Goal: Information Seeking & Learning: Learn about a topic

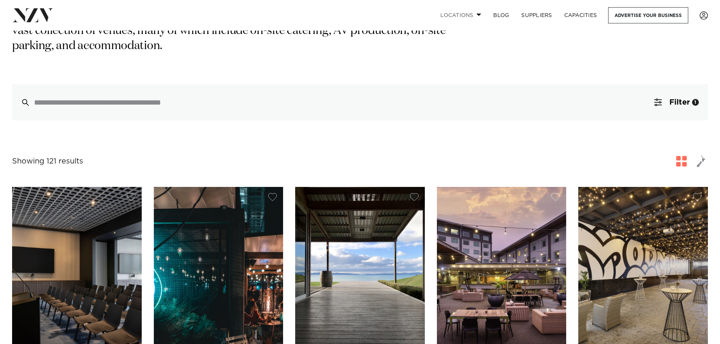
click at [473, 16] on link "Locations" at bounding box center [460, 15] width 53 height 16
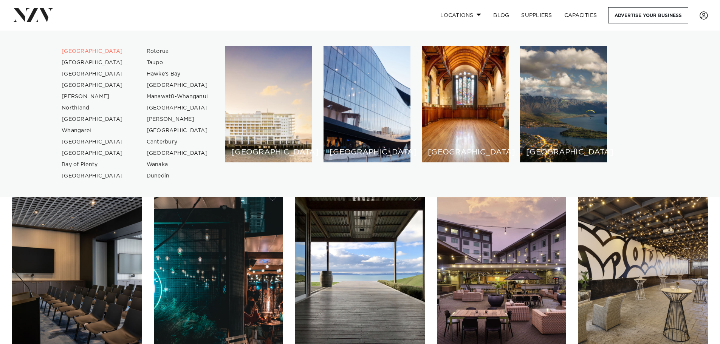
click at [473, 16] on link "Locations" at bounding box center [460, 15] width 53 height 16
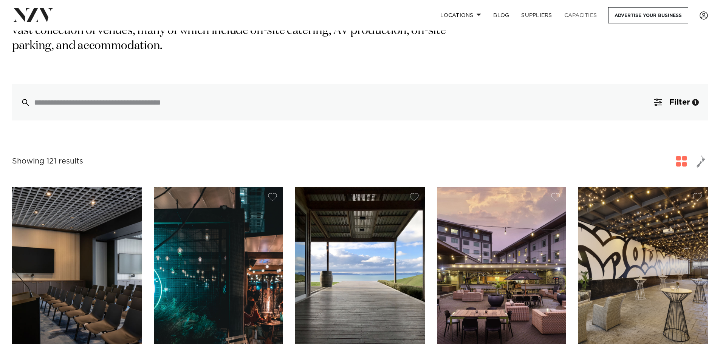
click at [576, 14] on link "Capacities" at bounding box center [580, 15] width 45 height 16
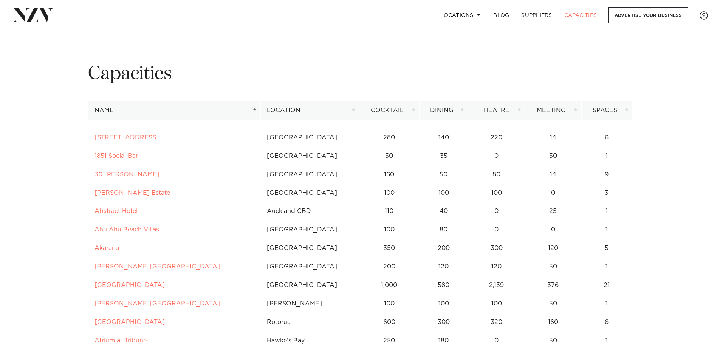
click at [440, 113] on th "Dining" at bounding box center [443, 110] width 49 height 19
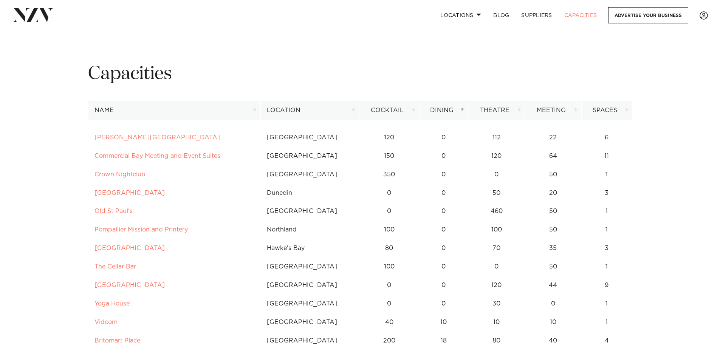
click at [292, 107] on th "Location" at bounding box center [309, 110] width 99 height 19
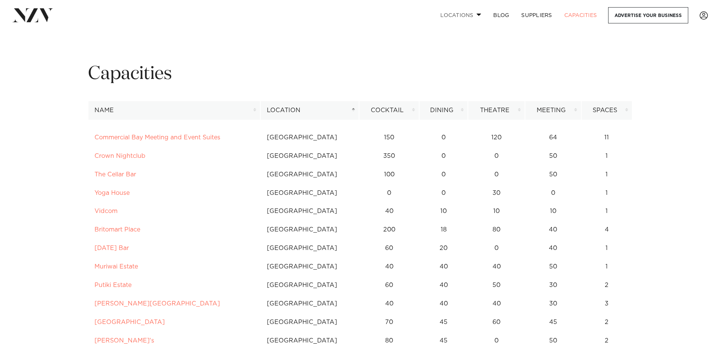
click at [461, 16] on link "Locations" at bounding box center [460, 15] width 53 height 16
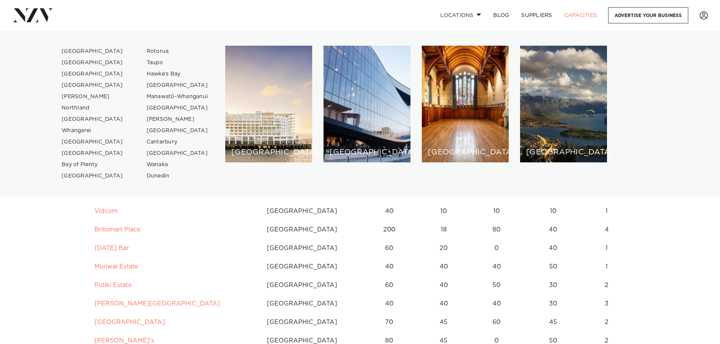
click at [67, 53] on link "[GEOGRAPHIC_DATA]" at bounding box center [93, 51] width 74 height 11
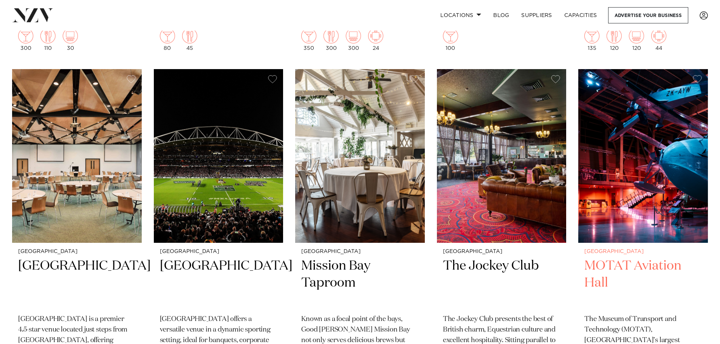
scroll to position [2949, 0]
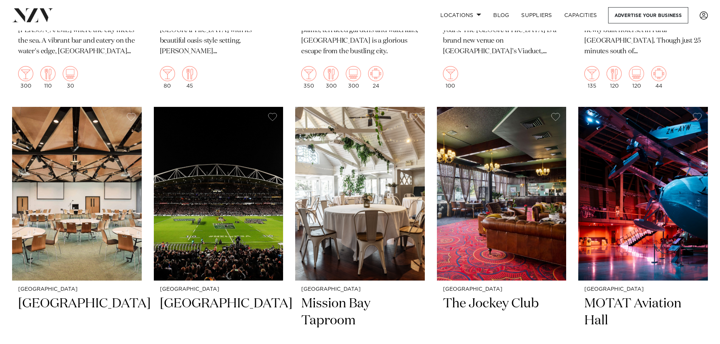
drag, startPoint x: 616, startPoint y: 156, endPoint x: 719, endPoint y: 99, distance: 117.9
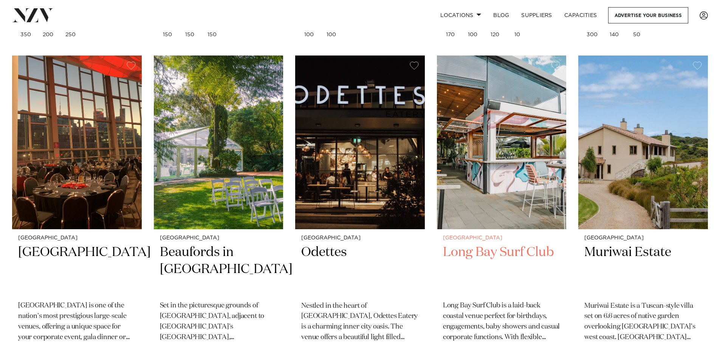
scroll to position [8052, 0]
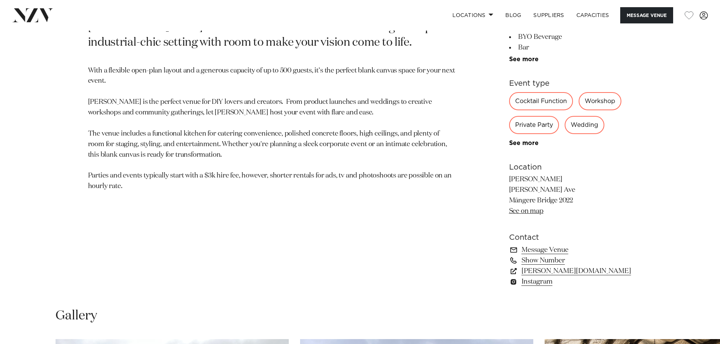
scroll to position [680, 0]
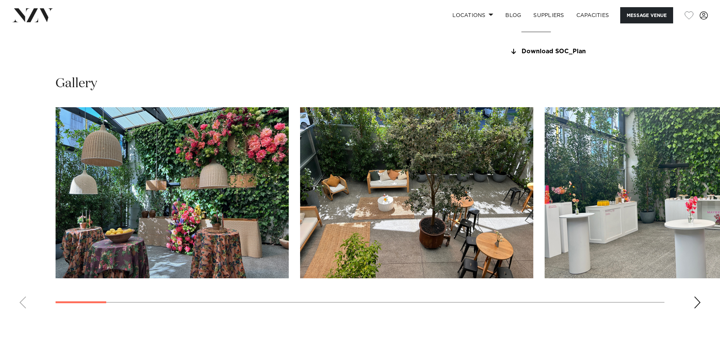
scroll to position [756, 0]
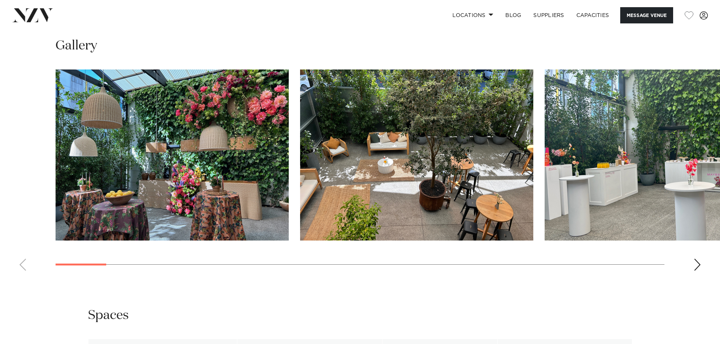
click at [375, 166] on img "2 / 30" at bounding box center [416, 155] width 233 height 171
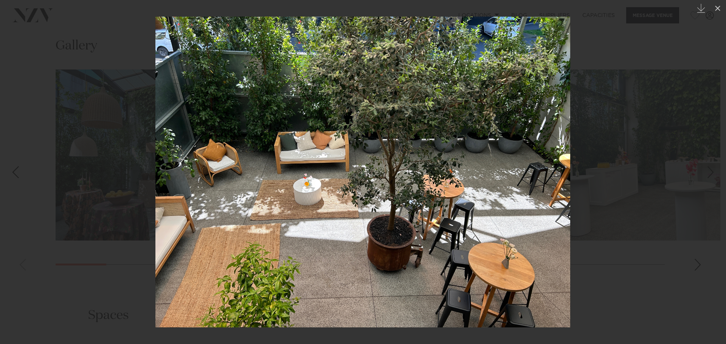
click at [542, 174] on img at bounding box center [362, 172] width 415 height 311
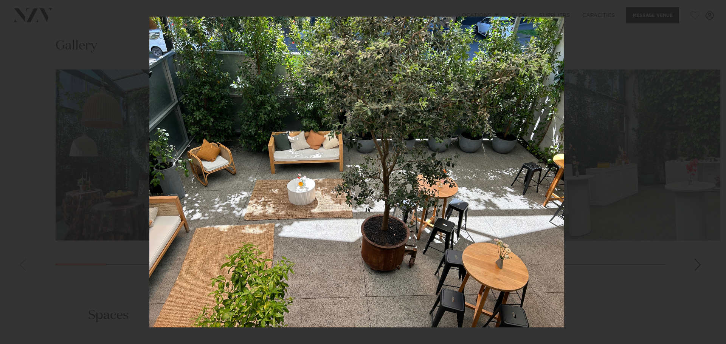
drag, startPoint x: 551, startPoint y: 174, endPoint x: 60, endPoint y: 166, distance: 490.8
click at [149, 166] on img at bounding box center [356, 172] width 415 height 311
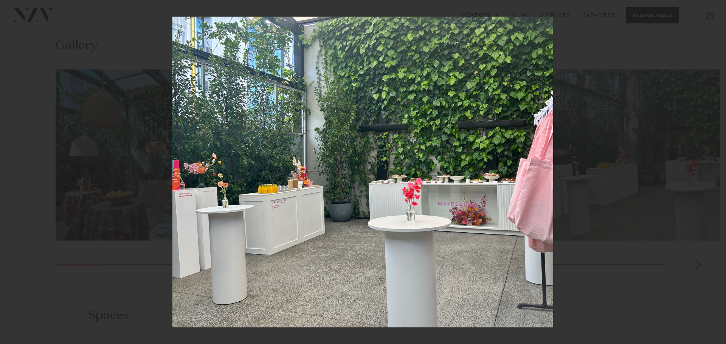
drag, startPoint x: 472, startPoint y: 152, endPoint x: 11, endPoint y: 133, distance: 461.2
click at [172, 133] on img at bounding box center [362, 172] width 381 height 311
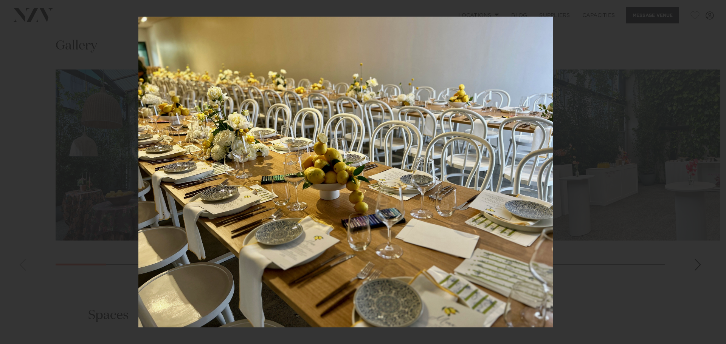
drag, startPoint x: 530, startPoint y: 150, endPoint x: 58, endPoint y: 155, distance: 472.2
click at [138, 155] on img at bounding box center [345, 172] width 415 height 311
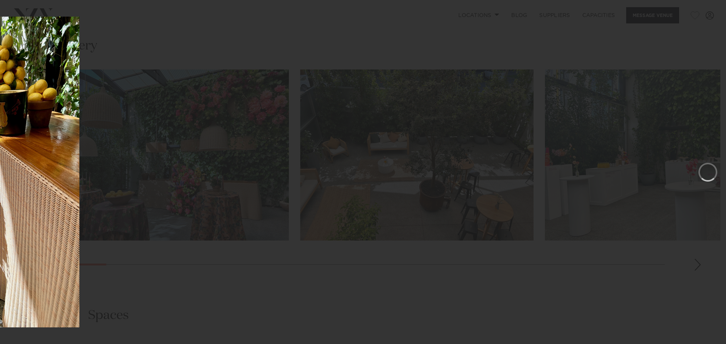
drag, startPoint x: 464, startPoint y: 159, endPoint x: 15, endPoint y: 132, distance: 450.0
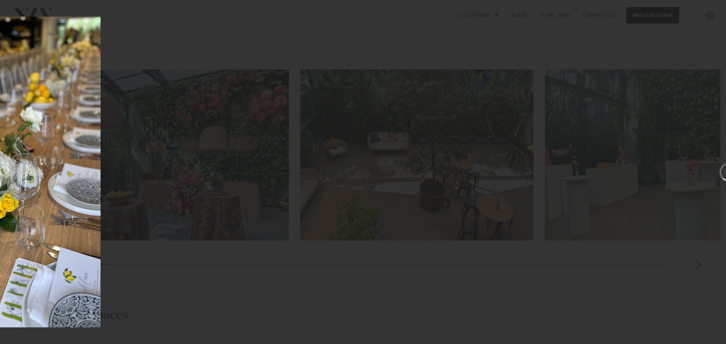
drag, startPoint x: 93, startPoint y: 135, endPoint x: 0, endPoint y: 130, distance: 93.5
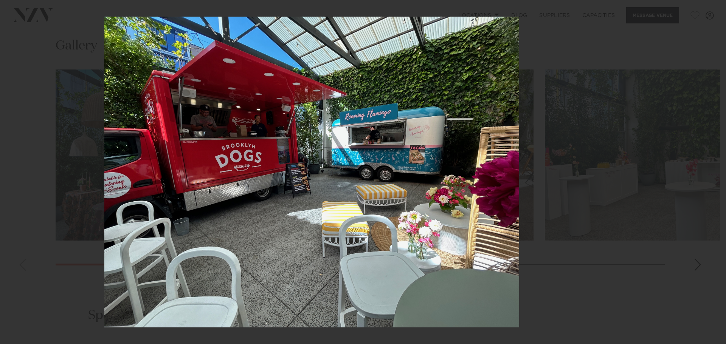
drag, startPoint x: 448, startPoint y: 176, endPoint x: 0, endPoint y: 45, distance: 466.9
click at [104, 49] on img at bounding box center [311, 172] width 415 height 311
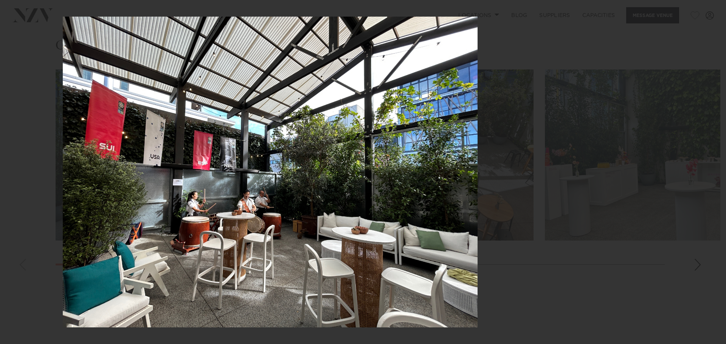
drag, startPoint x: 474, startPoint y: 165, endPoint x: 124, endPoint y: 132, distance: 351.6
click at [138, 134] on img at bounding box center [270, 172] width 415 height 311
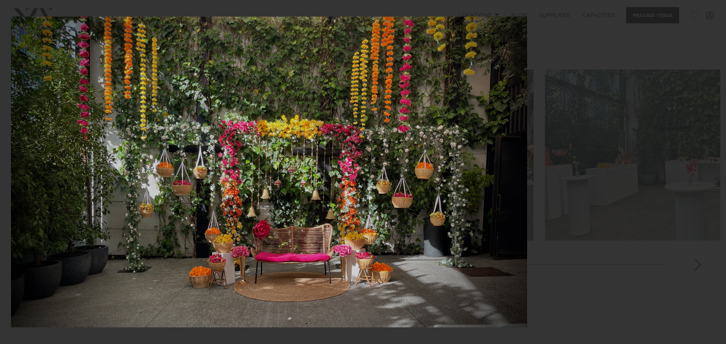
drag, startPoint x: 424, startPoint y: 174, endPoint x: 7, endPoint y: 154, distance: 417.1
click at [23, 153] on img at bounding box center [269, 172] width 516 height 311
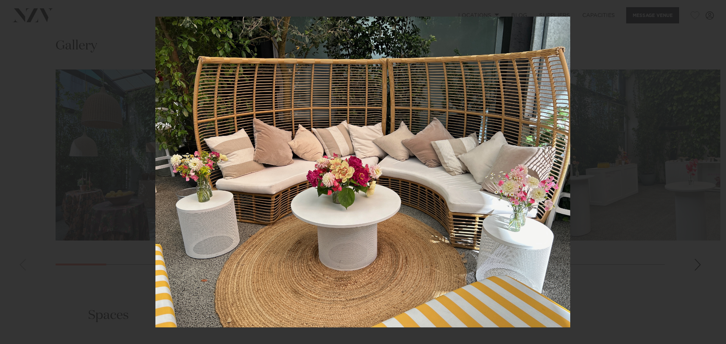
drag, startPoint x: 536, startPoint y: 152, endPoint x: 55, endPoint y: 91, distance: 484.3
click at [155, 81] on img at bounding box center [362, 172] width 415 height 311
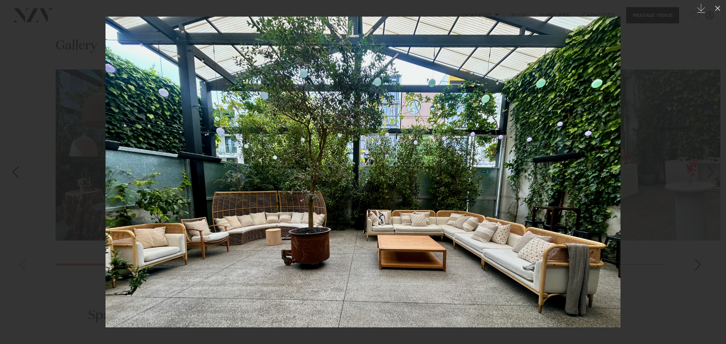
drag, startPoint x: 593, startPoint y: 142, endPoint x: 140, endPoint y: 141, distance: 452.9
click at [143, 141] on img at bounding box center [362, 172] width 515 height 311
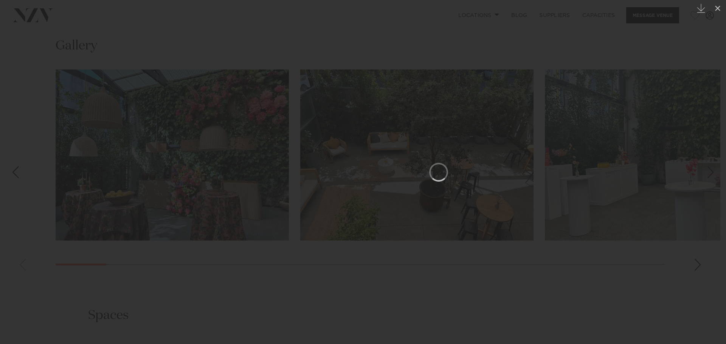
drag, startPoint x: 368, startPoint y: 172, endPoint x: 725, endPoint y: 180, distance: 357.3
click at [720, 180] on div "12 / 30 Created with Sketch." at bounding box center [363, 172] width 726 height 344
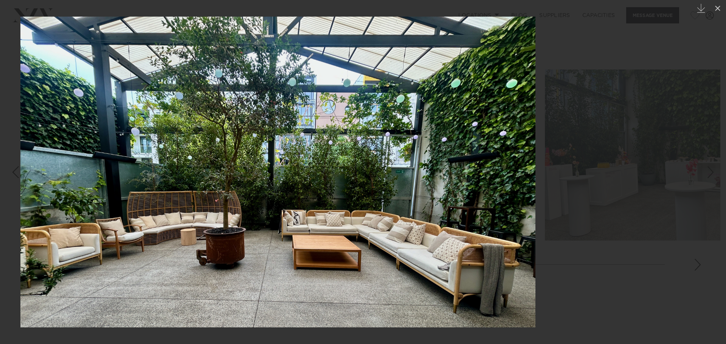
drag, startPoint x: 424, startPoint y: 189, endPoint x: 12, endPoint y: 168, distance: 412.6
click at [0, 171] on div "11 / 30 Created with Sketch." at bounding box center [363, 172] width 726 height 344
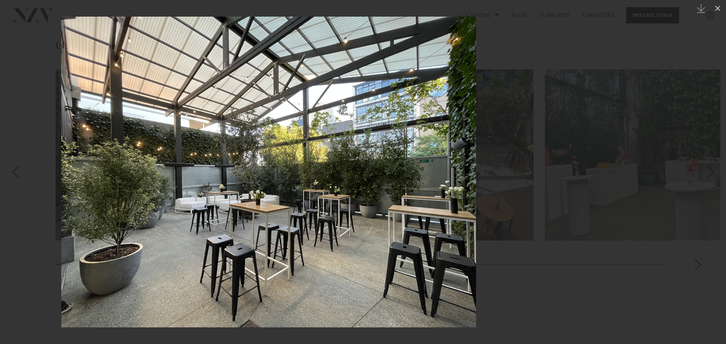
drag, startPoint x: 498, startPoint y: 176, endPoint x: 119, endPoint y: 146, distance: 380.7
click at [122, 146] on img at bounding box center [268, 172] width 415 height 311
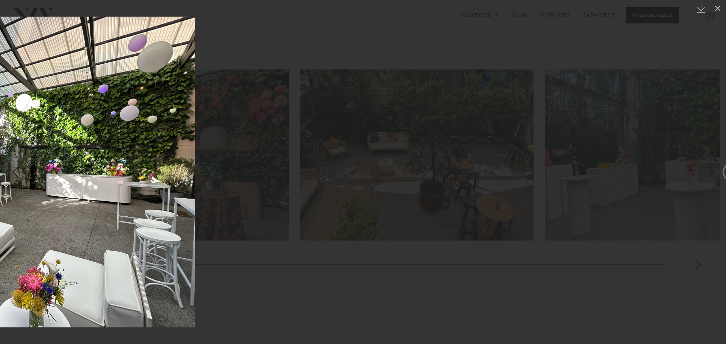
drag, startPoint x: 507, startPoint y: 172, endPoint x: 124, endPoint y: 153, distance: 383.4
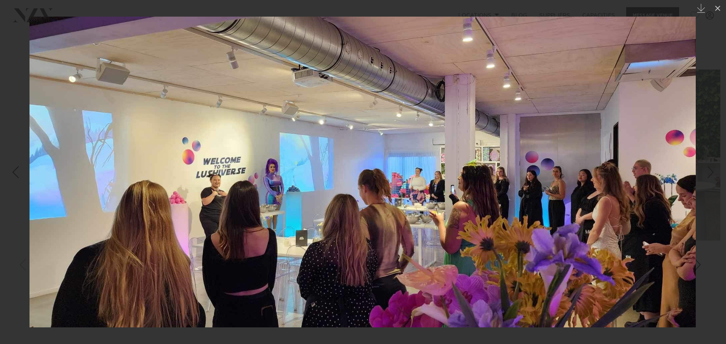
drag, startPoint x: 525, startPoint y: 174, endPoint x: 3, endPoint y: 156, distance: 521.6
click at [0, 156] on div "14 / 30 Created with Sketch." at bounding box center [363, 172] width 726 height 344
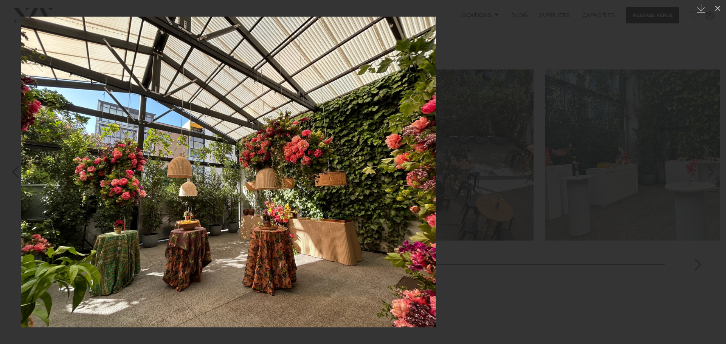
drag, startPoint x: 407, startPoint y: 176, endPoint x: 68, endPoint y: 174, distance: 338.3
click at [84, 172] on img at bounding box center [228, 172] width 415 height 311
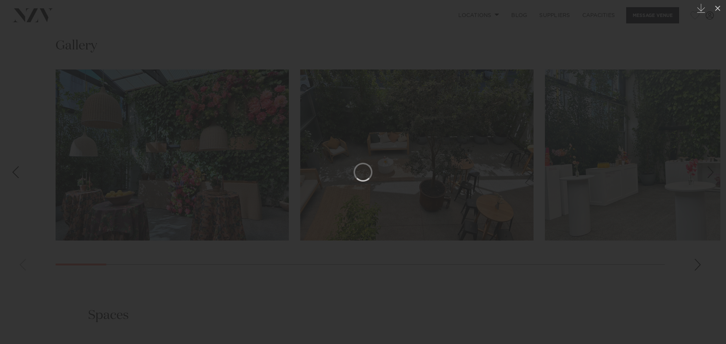
drag, startPoint x: 453, startPoint y: 165, endPoint x: 134, endPoint y: 173, distance: 319.2
click at [134, 173] on div at bounding box center [363, 172] width 726 height 344
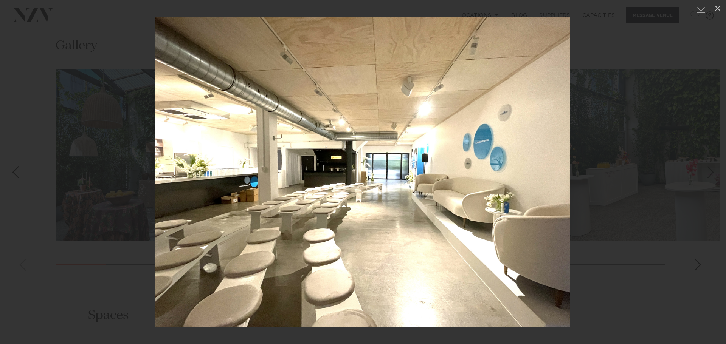
drag, startPoint x: 306, startPoint y: 199, endPoint x: 108, endPoint y: 192, distance: 197.5
click at [155, 193] on img at bounding box center [362, 172] width 415 height 311
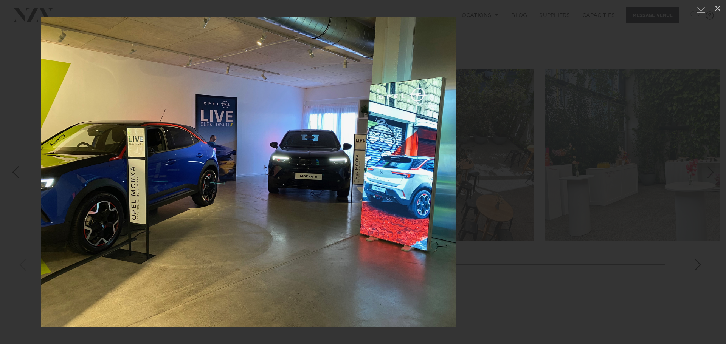
drag, startPoint x: 517, startPoint y: 264, endPoint x: 0, endPoint y: 170, distance: 525.5
click at [0, 183] on div "18 / 30 Created with Sketch." at bounding box center [363, 172] width 726 height 344
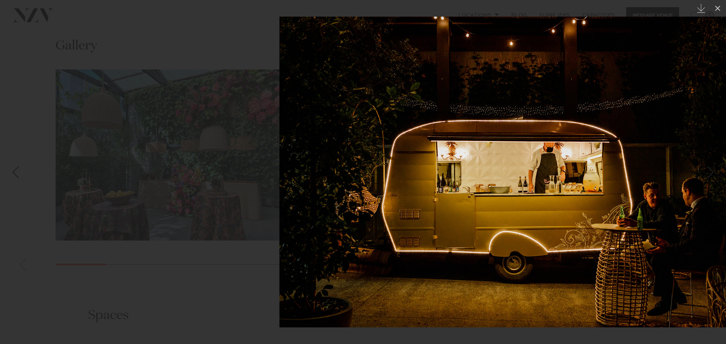
drag, startPoint x: 347, startPoint y: 178, endPoint x: 669, endPoint y: 192, distance: 322.0
click at [667, 192] on img at bounding box center [512, 172] width 466 height 311
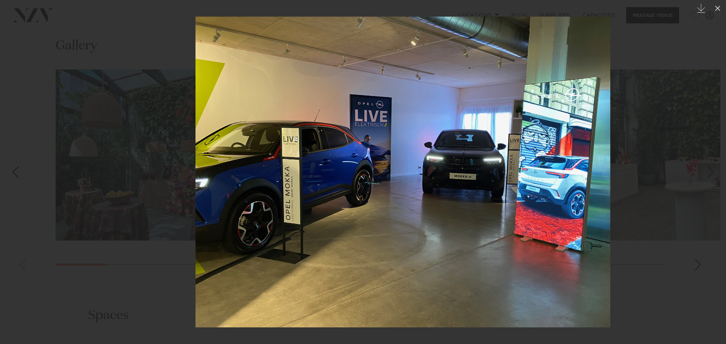
drag, startPoint x: 601, startPoint y: 254, endPoint x: 637, endPoint y: 212, distance: 55.3
click at [637, 212] on div at bounding box center [403, 172] width 726 height 344
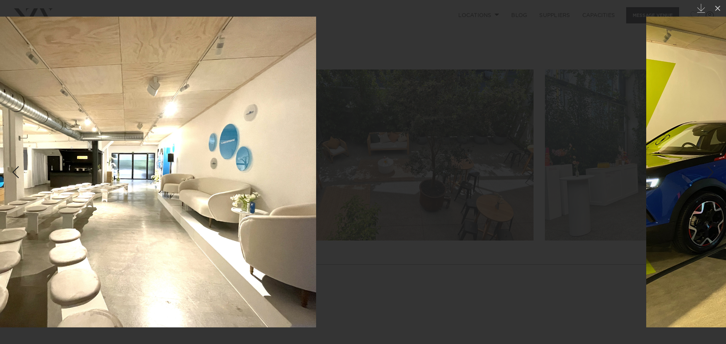
drag, startPoint x: 381, startPoint y: 212, endPoint x: 0, endPoint y: 187, distance: 381.5
click at [0, 188] on div "17 / 30 Created with Sketch." at bounding box center [363, 172] width 726 height 344
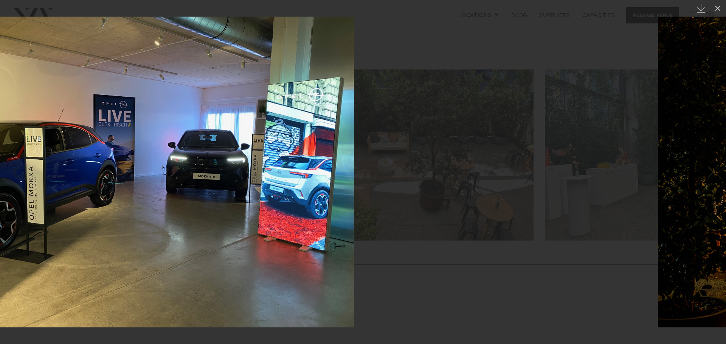
drag, startPoint x: 327, startPoint y: 190, endPoint x: 0, endPoint y: 148, distance: 329.7
click at [0, 148] on img at bounding box center [146, 172] width 415 height 311
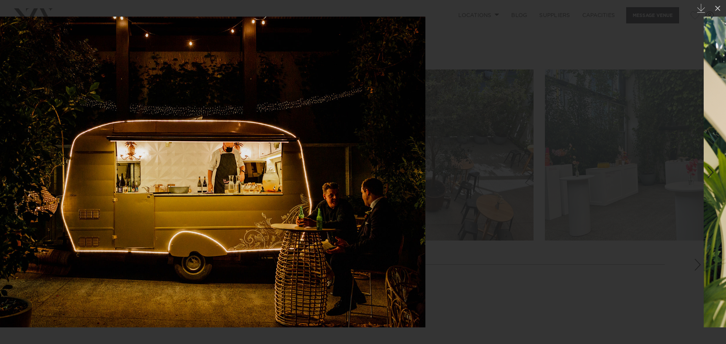
drag, startPoint x: 532, startPoint y: 158, endPoint x: 167, endPoint y: 160, distance: 364.8
click at [206, 156] on img at bounding box center [192, 172] width 466 height 311
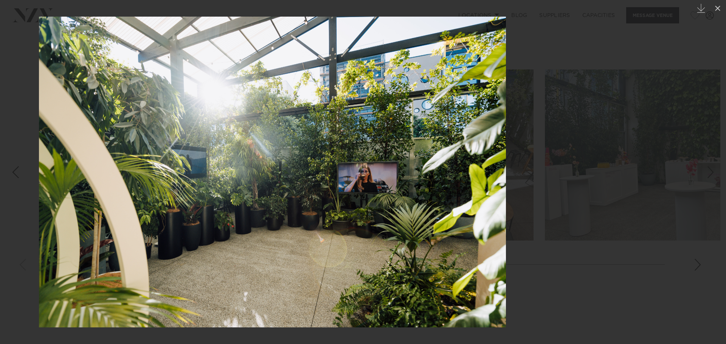
drag, startPoint x: 516, startPoint y: 146, endPoint x: 185, endPoint y: 145, distance: 331.5
click at [196, 145] on img at bounding box center [272, 172] width 467 height 311
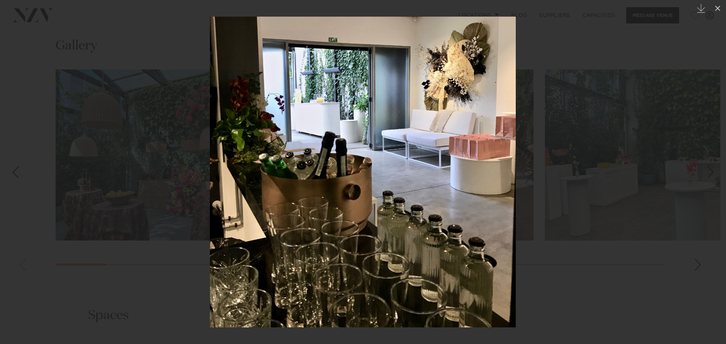
drag, startPoint x: 386, startPoint y: 177, endPoint x: 43, endPoint y: 153, distance: 344.1
click at [24, 157] on div "21 / 30 Created with Sketch." at bounding box center [363, 172] width 726 height 344
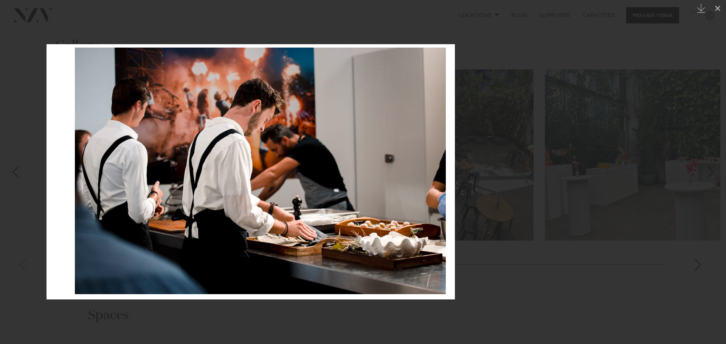
drag, startPoint x: 444, startPoint y: 147, endPoint x: 116, endPoint y: 121, distance: 329.1
click at [120, 120] on img at bounding box center [250, 172] width 408 height 256
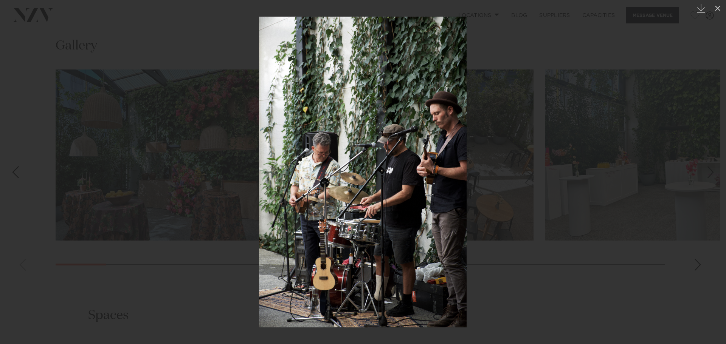
drag, startPoint x: 425, startPoint y: 147, endPoint x: 109, endPoint y: 146, distance: 315.7
click at [259, 148] on img at bounding box center [363, 172] width 208 height 311
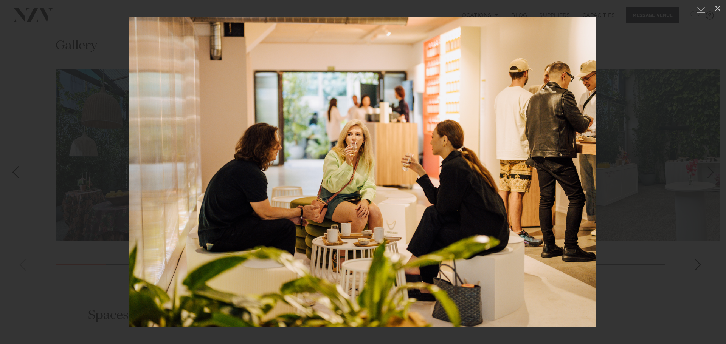
click at [623, 67] on div at bounding box center [363, 172] width 726 height 344
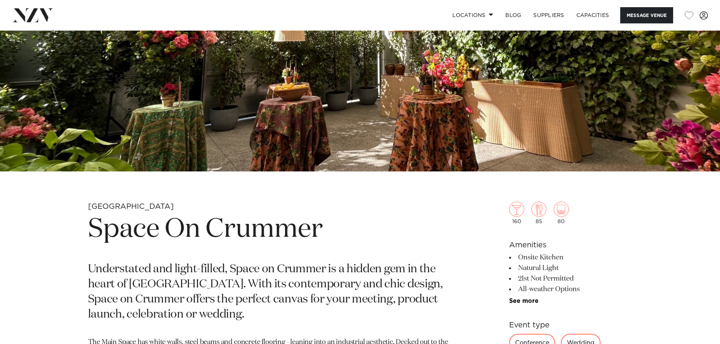
scroll to position [113, 0]
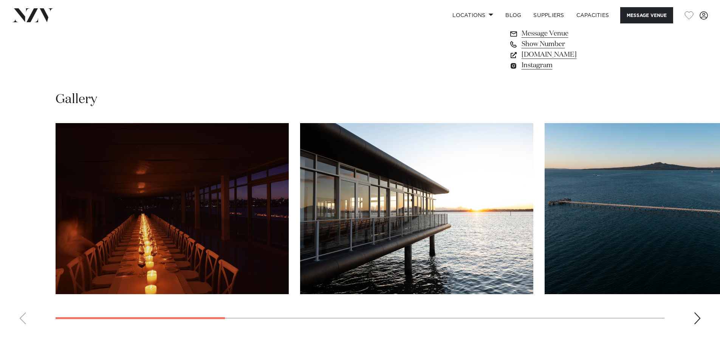
scroll to position [756, 0]
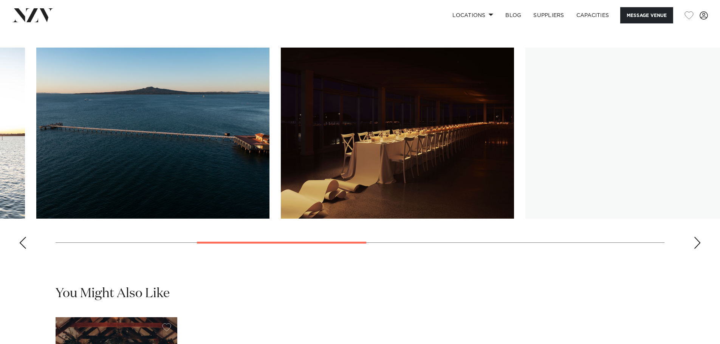
click at [41, 205] on swiper-container at bounding box center [360, 152] width 720 height 208
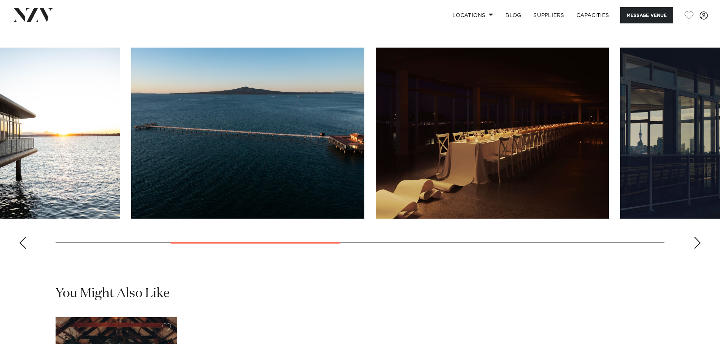
click at [3, 206] on img "2 / 9" at bounding box center [3, 133] width 233 height 171
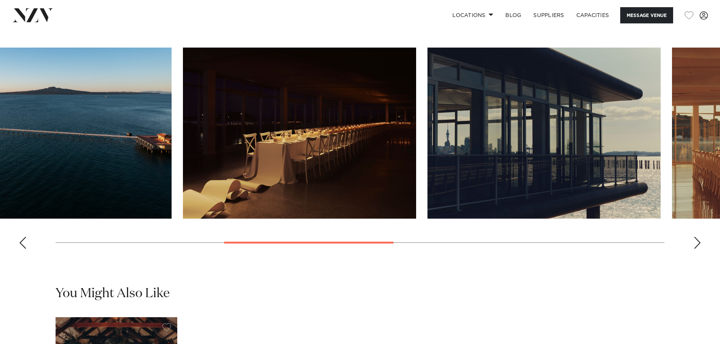
click at [428, 181] on img "5 / 9" at bounding box center [544, 133] width 233 height 171
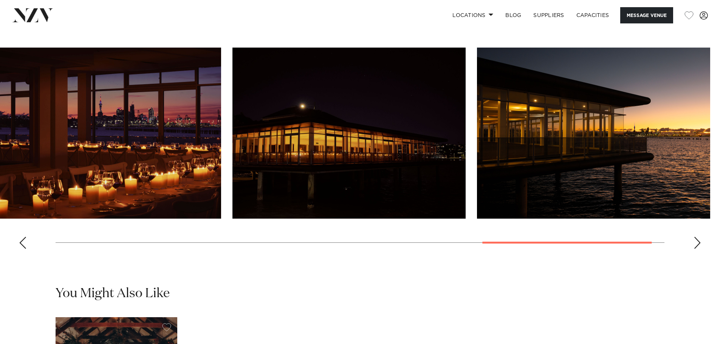
click at [43, 175] on img "7 / 9" at bounding box center [104, 133] width 233 height 171
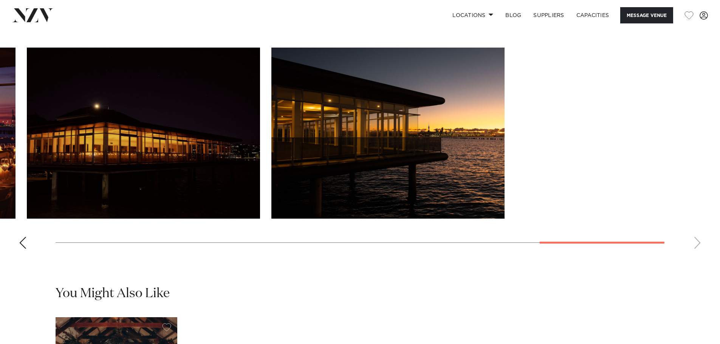
click at [0, 0] on slot at bounding box center [0, 0] width 0 height 0
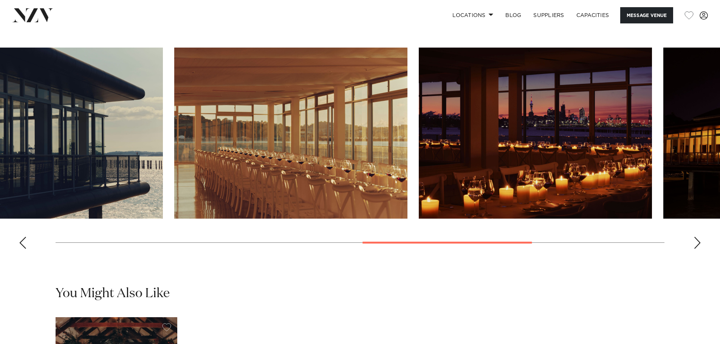
click at [652, 167] on img "7 / 9" at bounding box center [535, 133] width 233 height 171
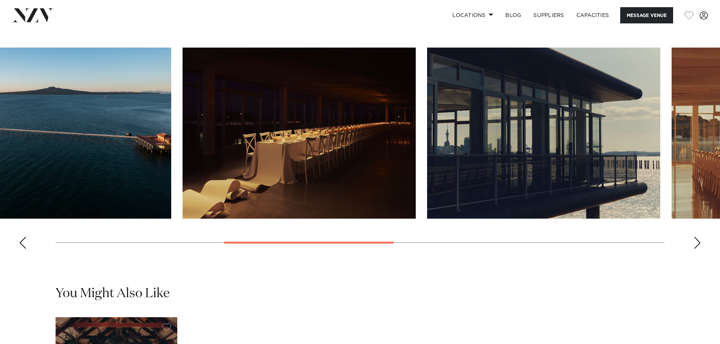
click at [541, 153] on img "5 / 9" at bounding box center [543, 133] width 233 height 171
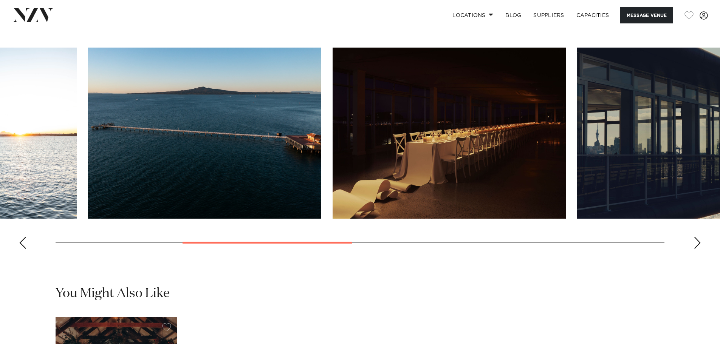
click at [720, 164] on html "Locations [GEOGRAPHIC_DATA] [GEOGRAPHIC_DATA] [GEOGRAPHIC_DATA] [GEOGRAPHIC_DAT…" at bounding box center [360, 186] width 720 height 1885
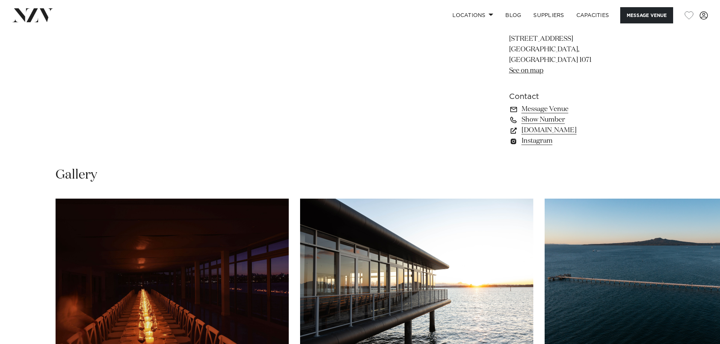
scroll to position [567, 0]
